Goal: Information Seeking & Learning: Learn about a topic

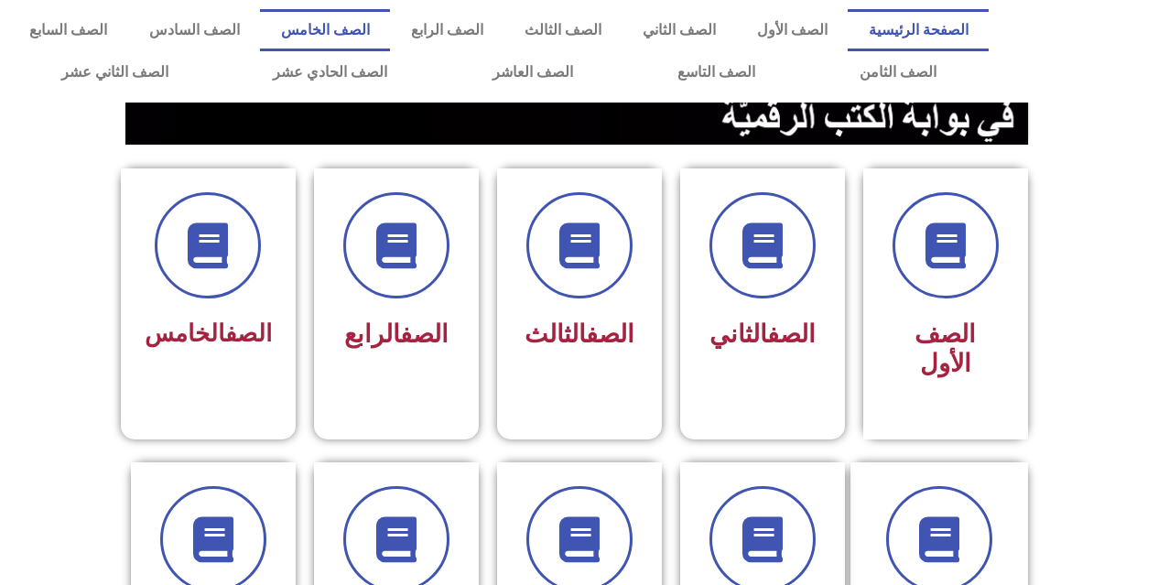
scroll to position [366, 0]
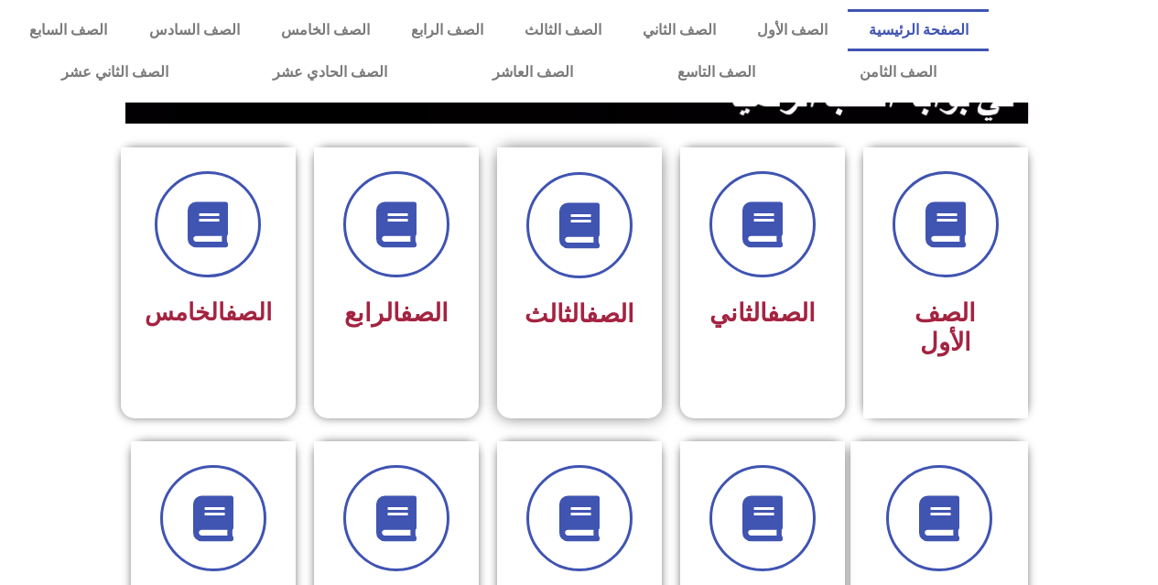
click at [545, 268] on div at bounding box center [579, 225] width 115 height 106
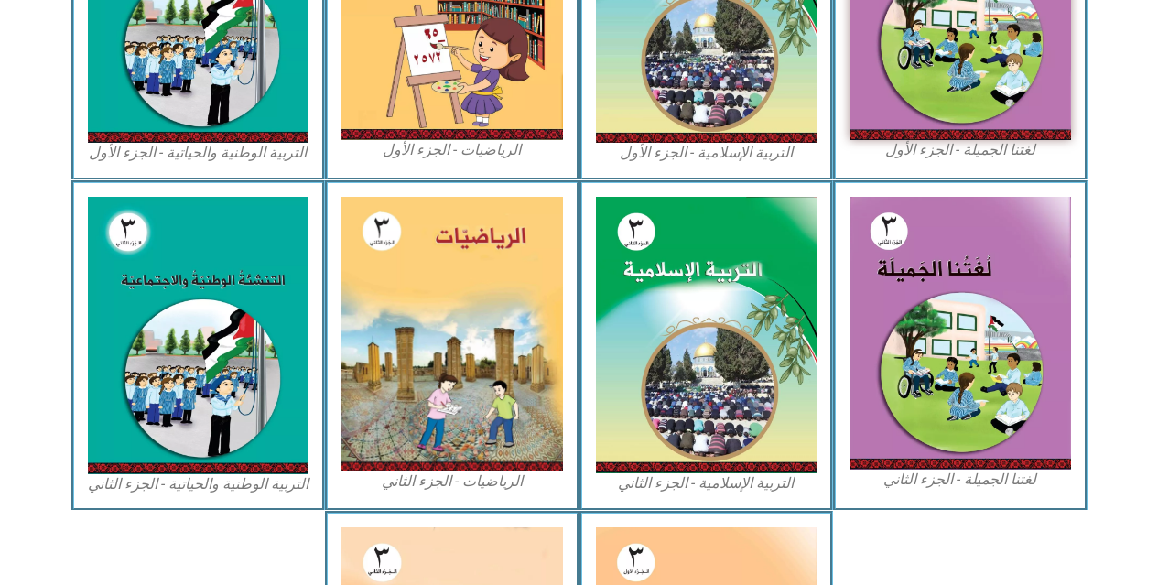
scroll to position [824, 0]
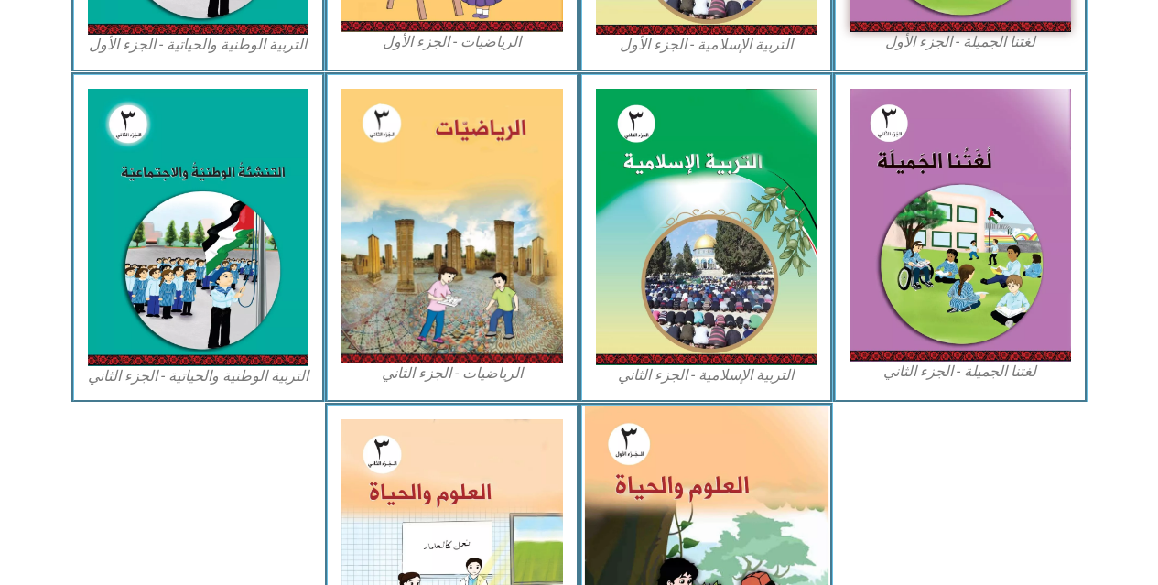
click at [754, 483] on img at bounding box center [706, 557] width 244 height 303
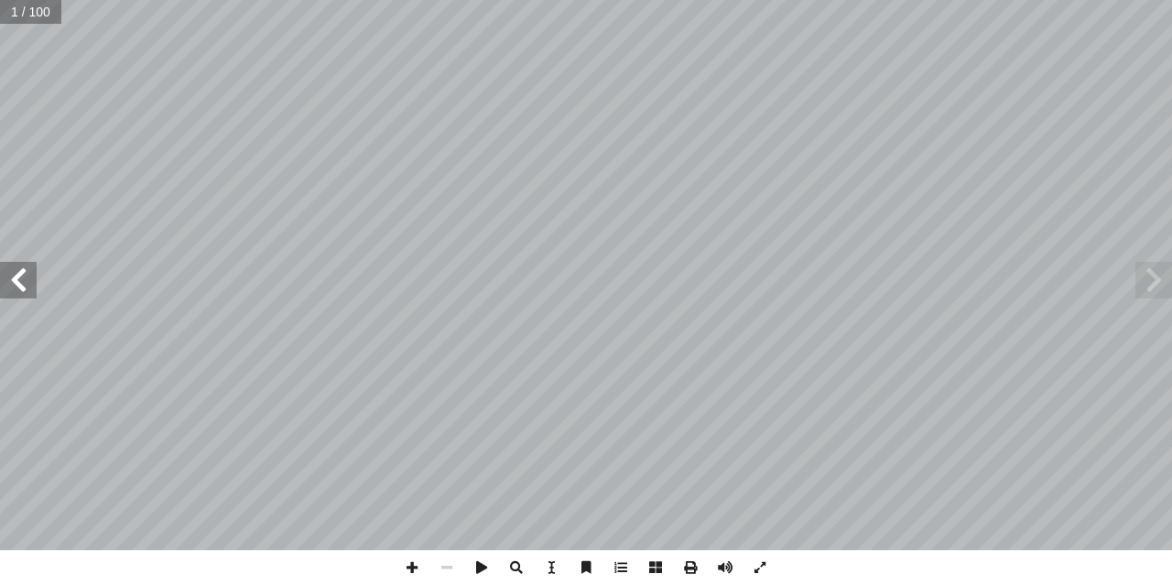
click at [24, 282] on span at bounding box center [18, 280] width 37 height 37
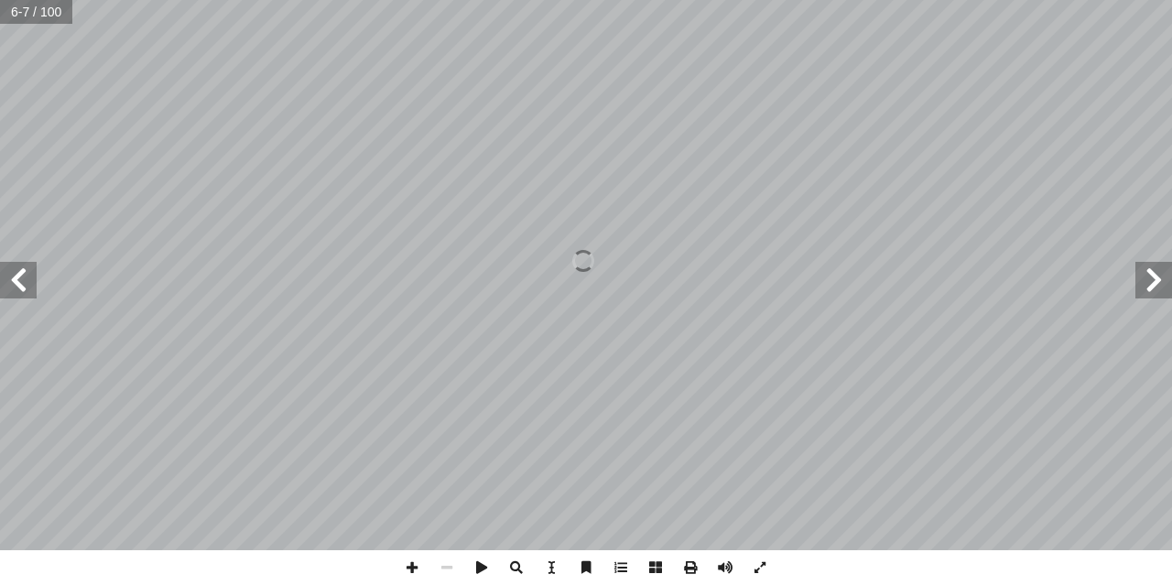
click at [24, 282] on span at bounding box center [18, 280] width 37 height 37
click at [15, 292] on span at bounding box center [18, 280] width 37 height 37
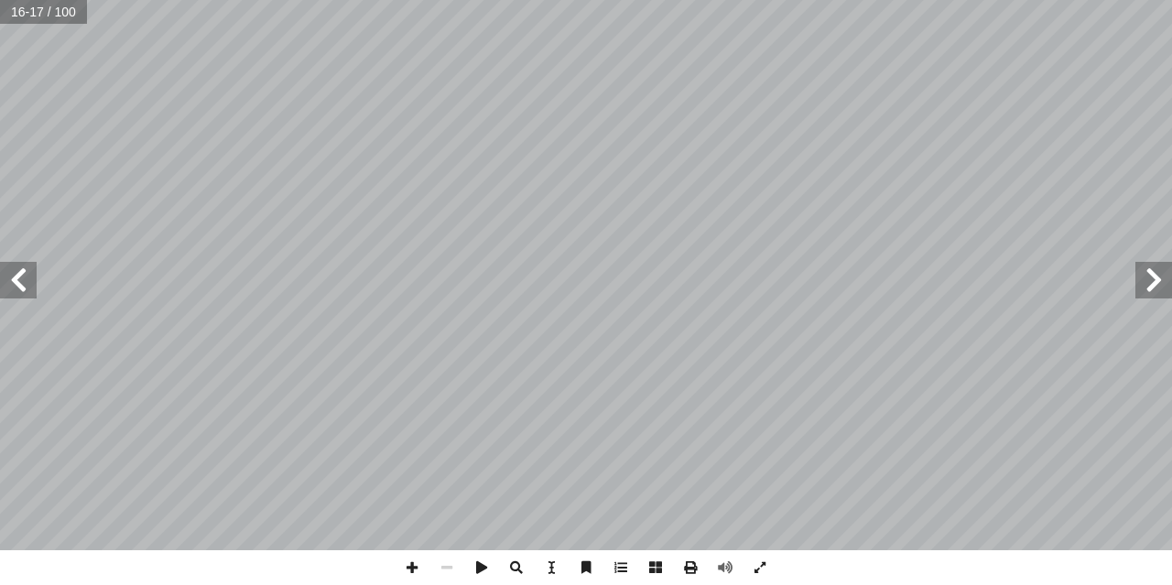
click at [15, 292] on span at bounding box center [18, 280] width 37 height 37
click at [15, 293] on span at bounding box center [18, 280] width 37 height 37
click at [17, 293] on span at bounding box center [18, 280] width 37 height 37
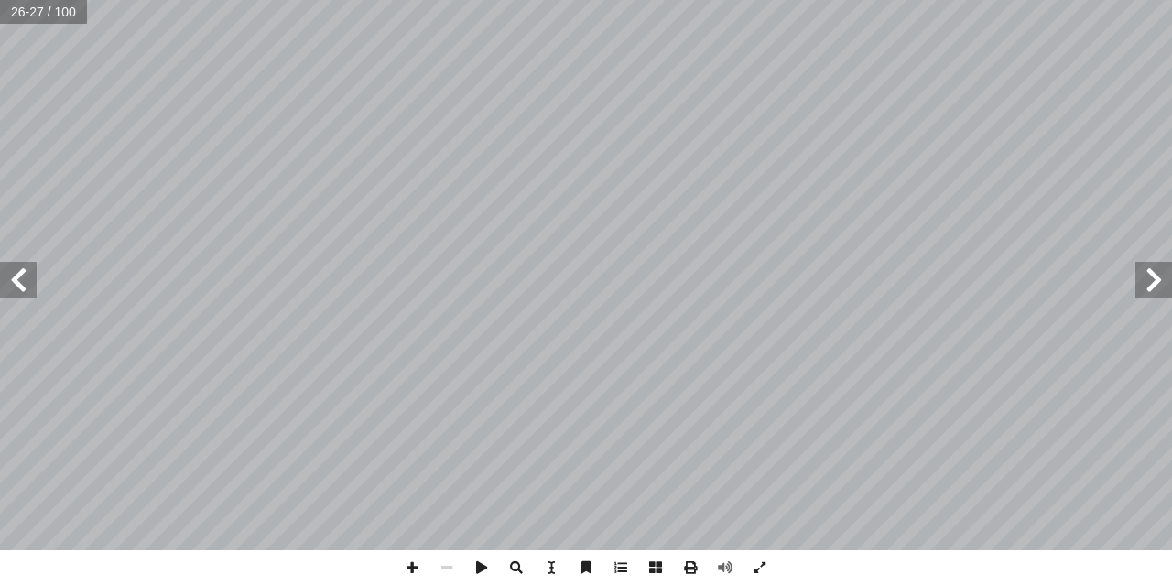
click at [17, 292] on span at bounding box center [18, 280] width 37 height 37
click at [1135, 276] on span at bounding box center [1153, 280] width 37 height 37
click at [7, 270] on span at bounding box center [18, 280] width 37 height 37
click at [400, 565] on span at bounding box center [412, 567] width 35 height 35
click at [19, 270] on span at bounding box center [18, 280] width 37 height 37
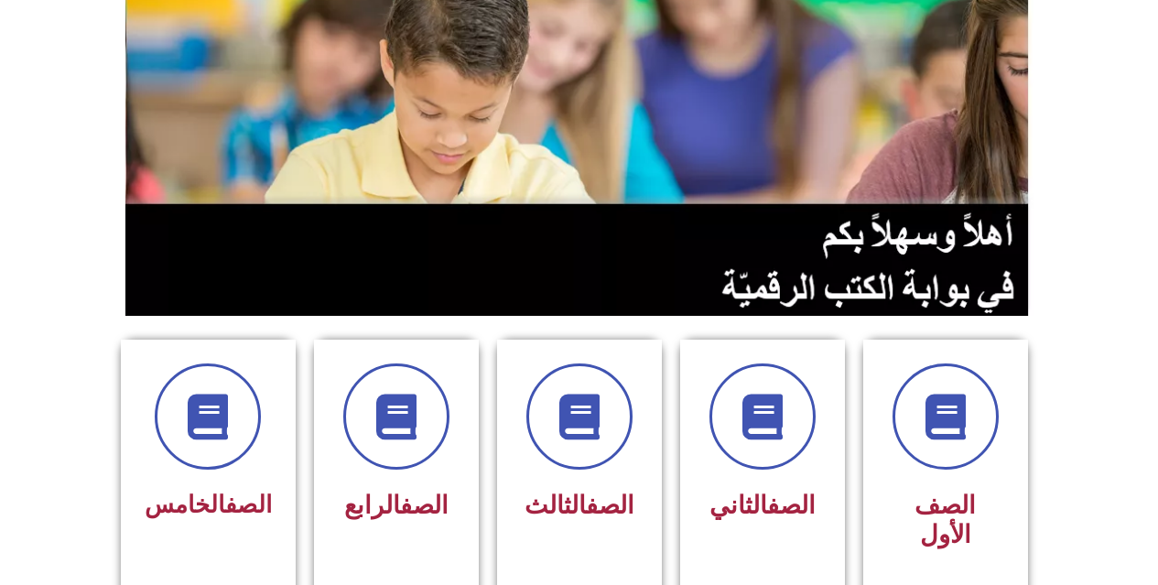
scroll to position [183, 0]
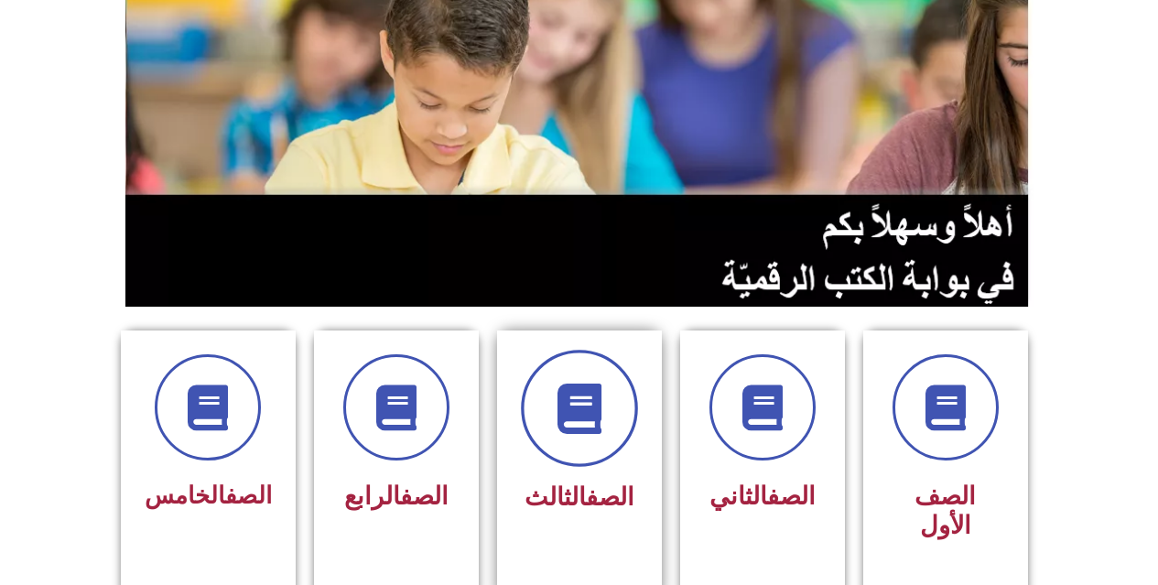
click at [582, 405] on icon at bounding box center [579, 409] width 50 height 50
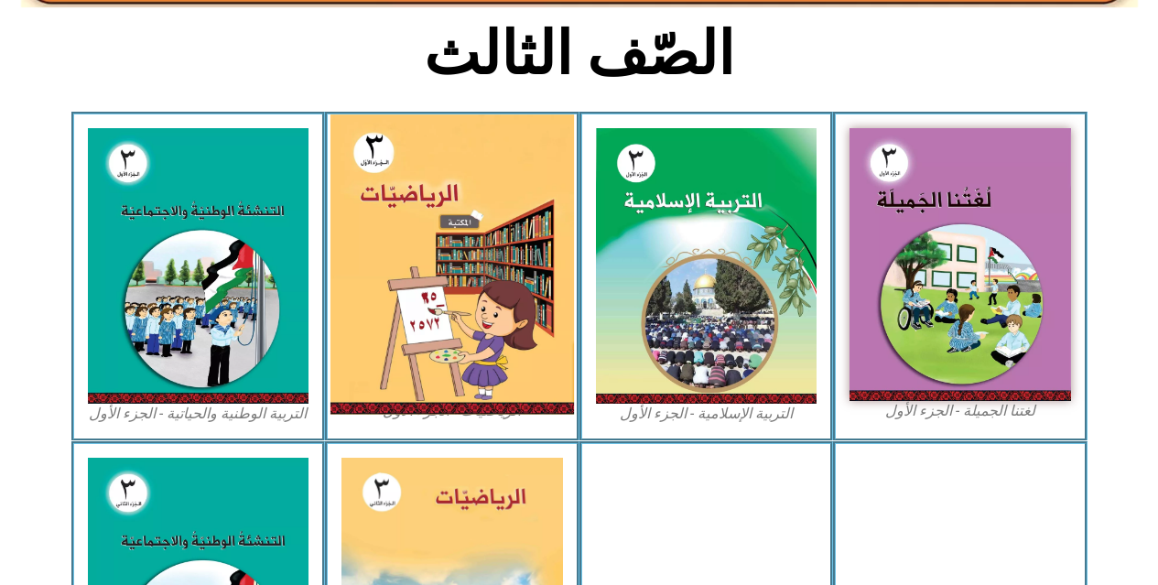
scroll to position [458, 0]
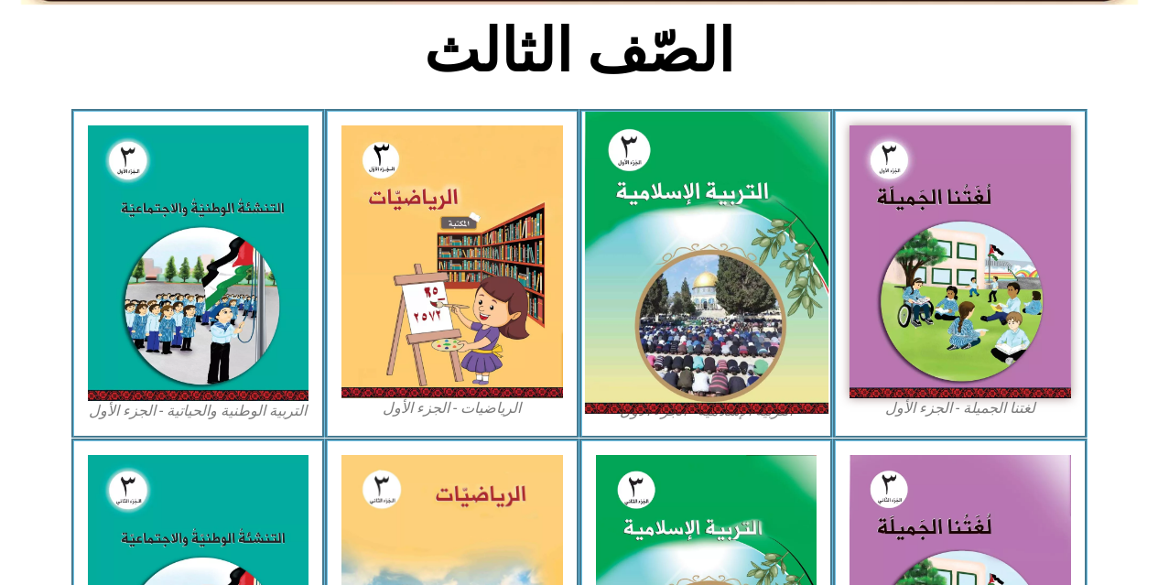
click at [711, 238] on img at bounding box center [706, 263] width 244 height 303
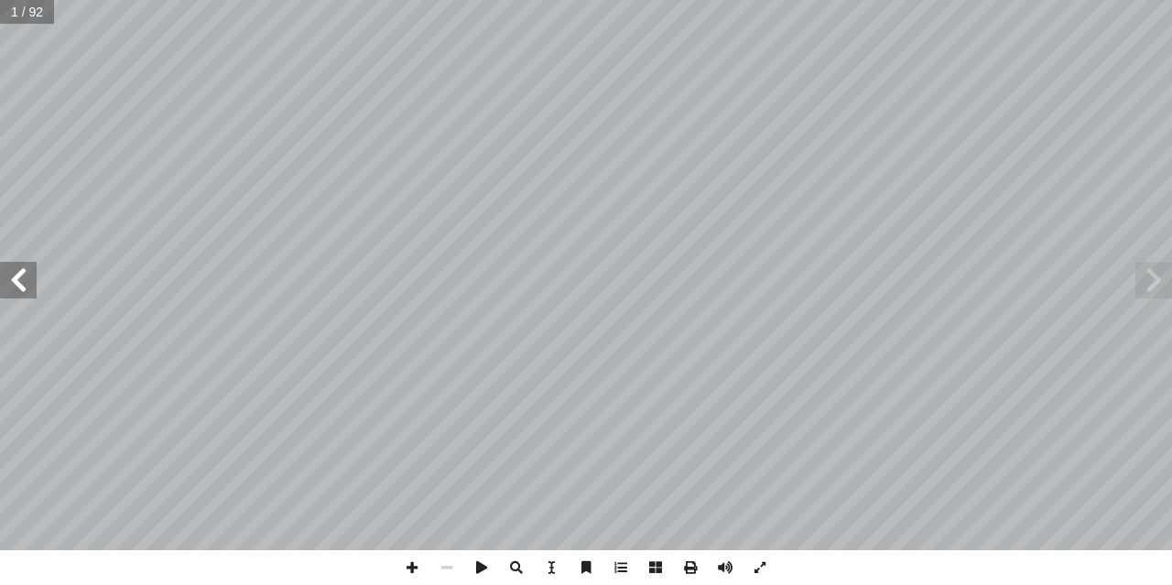
click at [36, 286] on span at bounding box center [18, 280] width 37 height 37
click at [36, 287] on span at bounding box center [18, 280] width 37 height 37
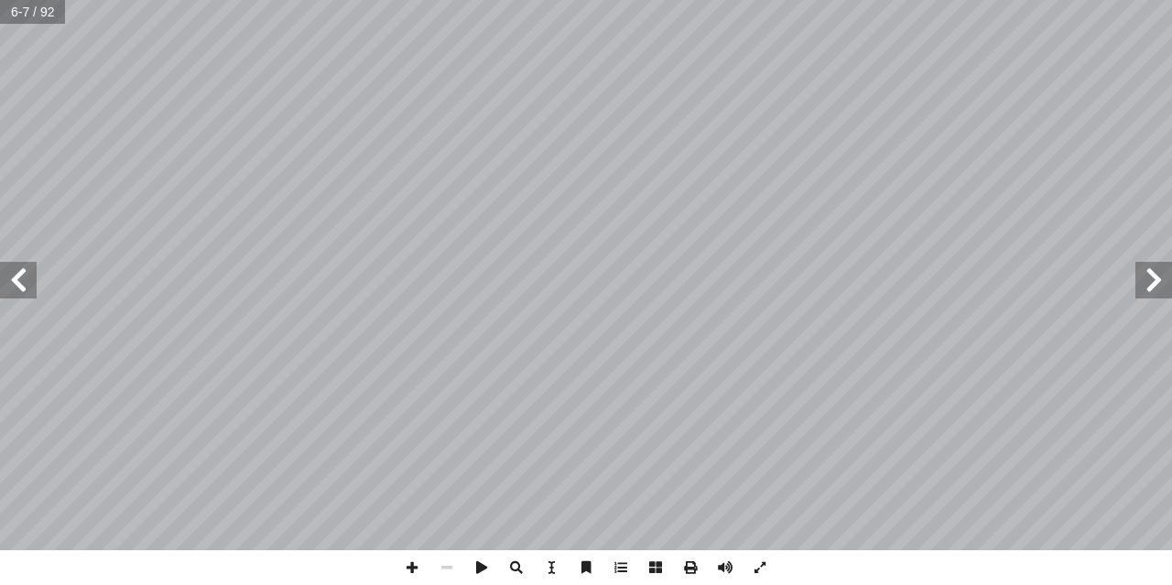
click at [36, 287] on span at bounding box center [18, 280] width 37 height 37
click at [24, 290] on span at bounding box center [18, 280] width 37 height 37
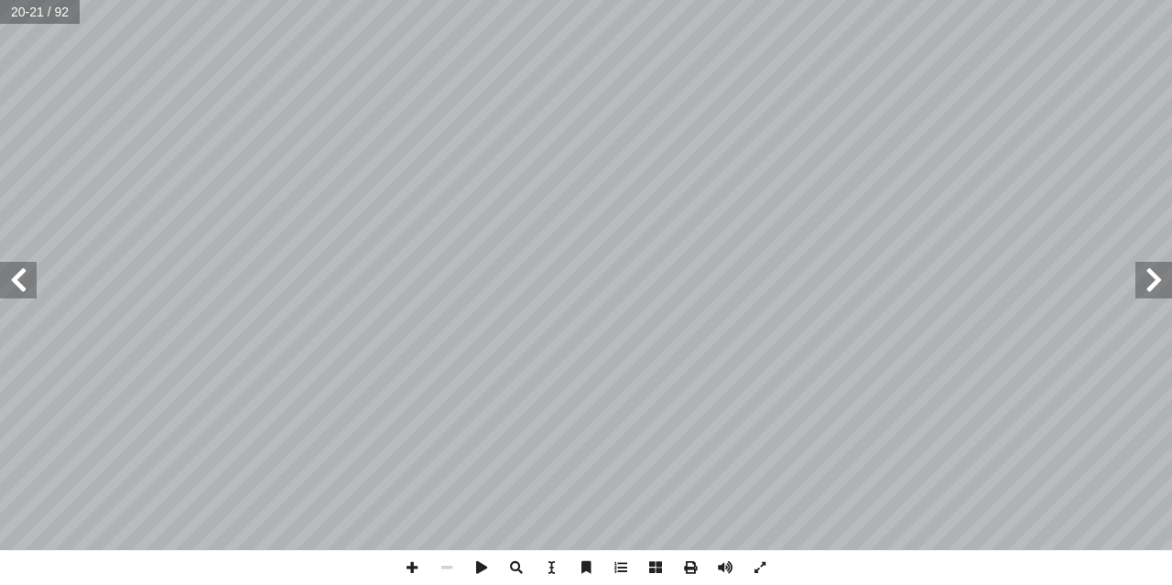
click at [25, 266] on span at bounding box center [18, 280] width 37 height 37
click at [29, 276] on span at bounding box center [18, 280] width 37 height 37
click at [1135, 285] on span at bounding box center [1153, 280] width 37 height 37
click at [402, 556] on span at bounding box center [412, 567] width 35 height 35
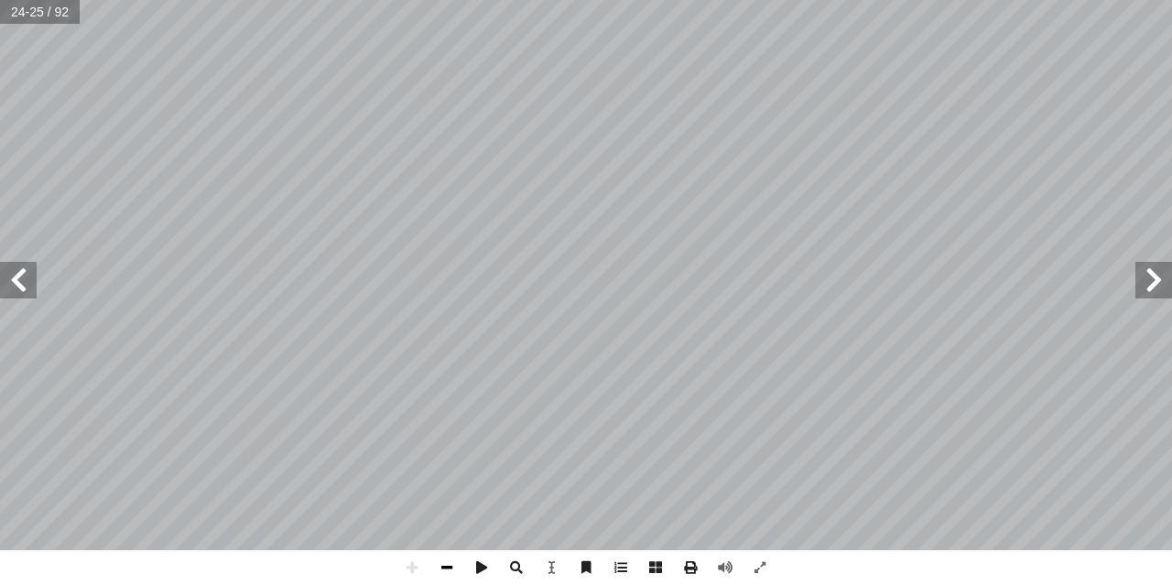
click at [441, 557] on span at bounding box center [446, 567] width 35 height 35
click at [31, 272] on span at bounding box center [18, 280] width 37 height 37
